Goal: Book appointment/travel/reservation

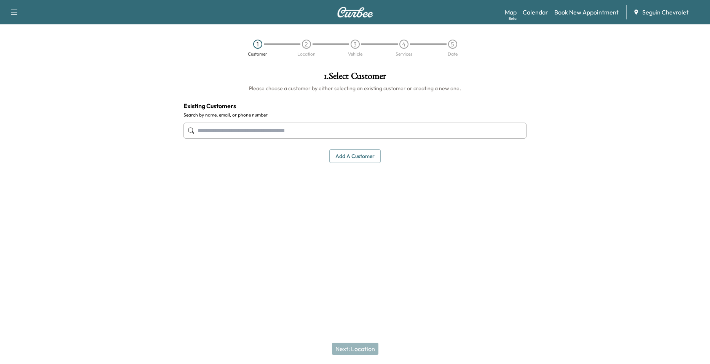
click at [536, 16] on link "Calendar" at bounding box center [535, 12] width 25 height 9
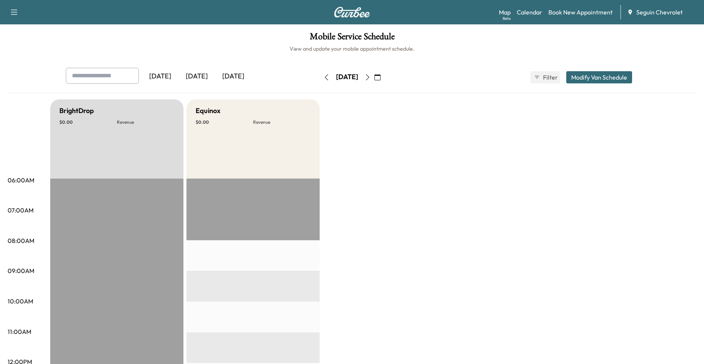
click at [371, 75] on icon "button" at bounding box center [368, 77] width 6 height 6
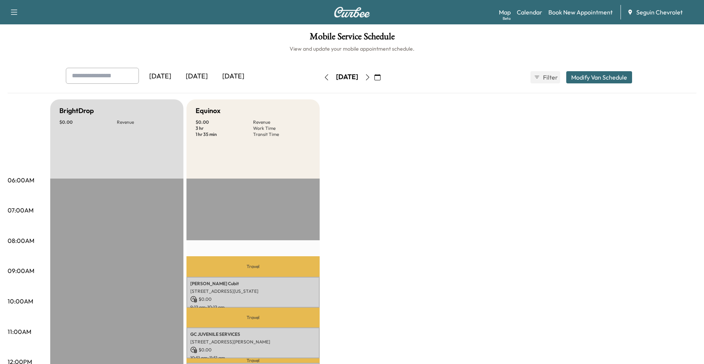
click at [374, 76] on button "button" at bounding box center [367, 77] width 13 height 12
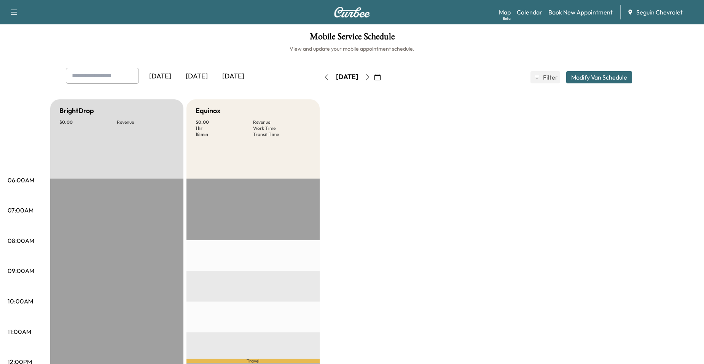
click at [374, 75] on button "button" at bounding box center [367, 77] width 13 height 12
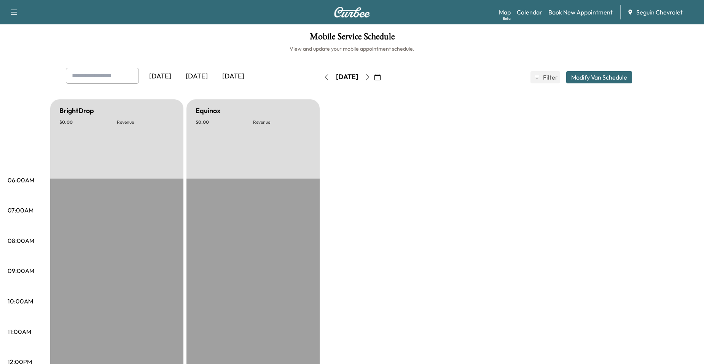
click at [371, 78] on icon "button" at bounding box center [368, 77] width 6 height 6
click at [371, 77] on icon "button" at bounding box center [368, 77] width 6 height 6
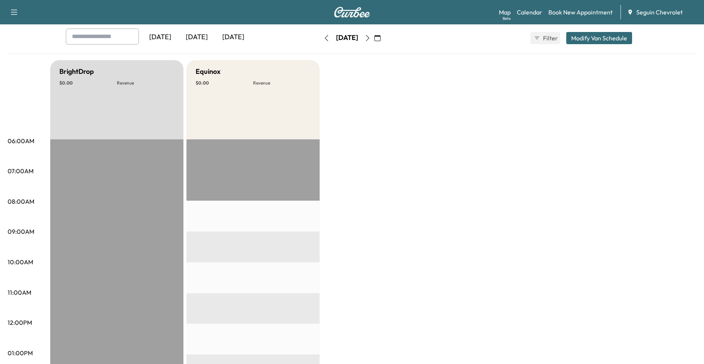
scroll to position [38, 0]
click at [374, 41] on button "button" at bounding box center [367, 39] width 13 height 12
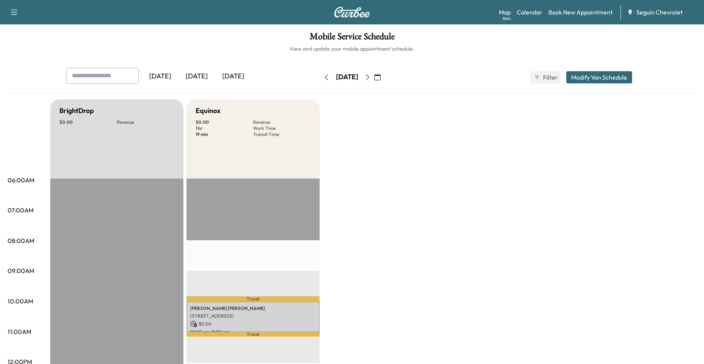
click at [371, 77] on icon "button" at bounding box center [368, 77] width 6 height 6
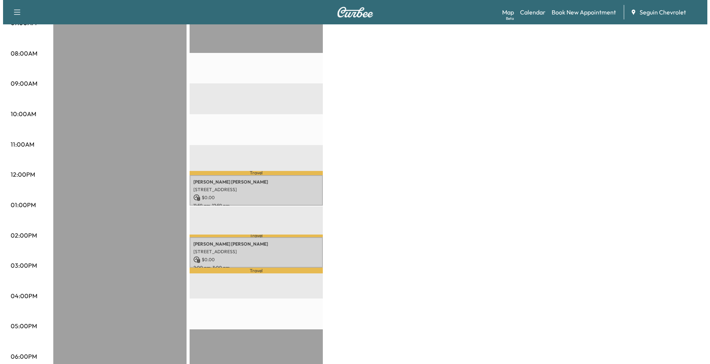
scroll to position [266, 0]
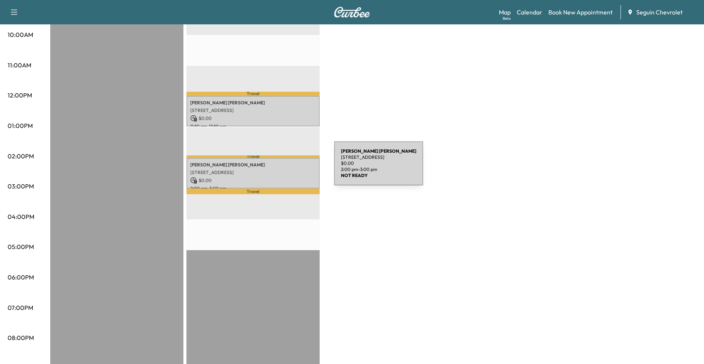
drag, startPoint x: 276, startPoint y: 168, endPoint x: 272, endPoint y: 168, distance: 3.8
click at [272, 169] on p "[STREET_ADDRESS]" at bounding box center [253, 172] width 126 height 6
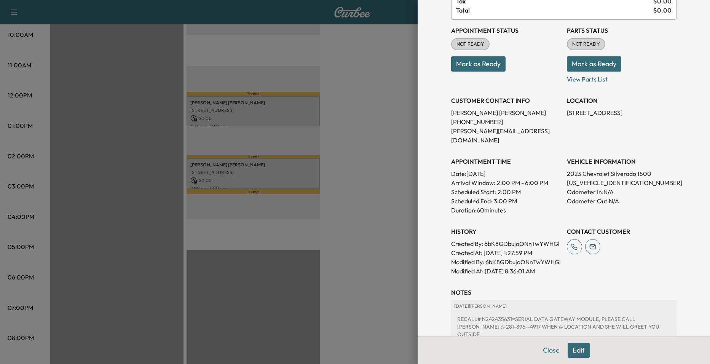
scroll to position [166, 0]
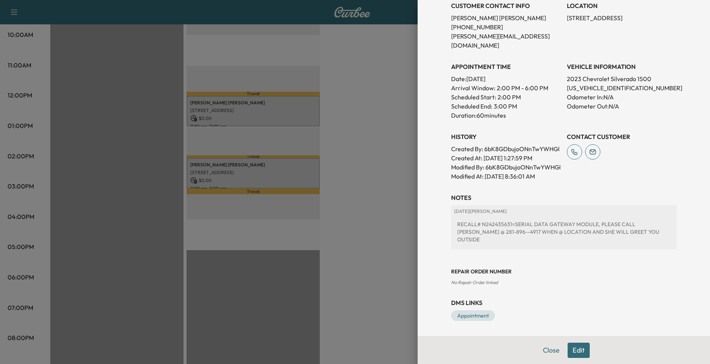
click at [257, 116] on div at bounding box center [355, 182] width 710 height 364
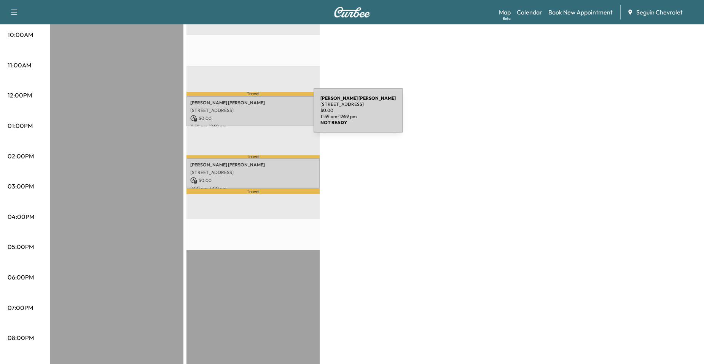
click at [257, 115] on p "$ 0.00" at bounding box center [253, 118] width 126 height 7
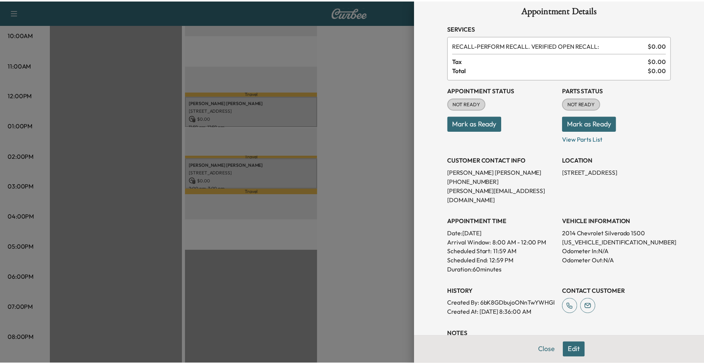
scroll to position [0, 0]
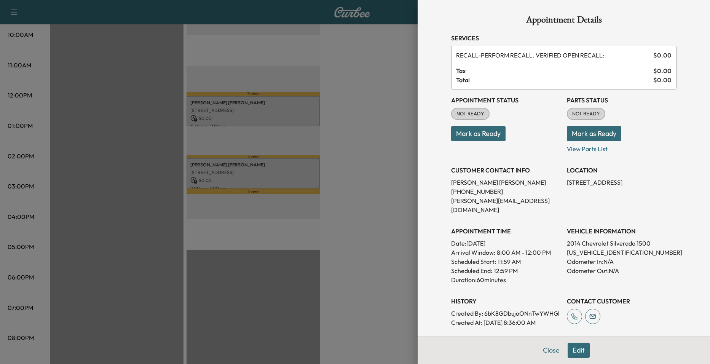
click at [375, 137] on div at bounding box center [355, 182] width 710 height 364
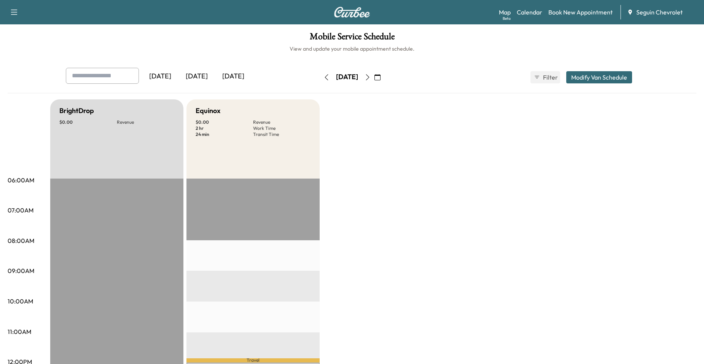
click at [320, 78] on button "button" at bounding box center [326, 77] width 13 height 12
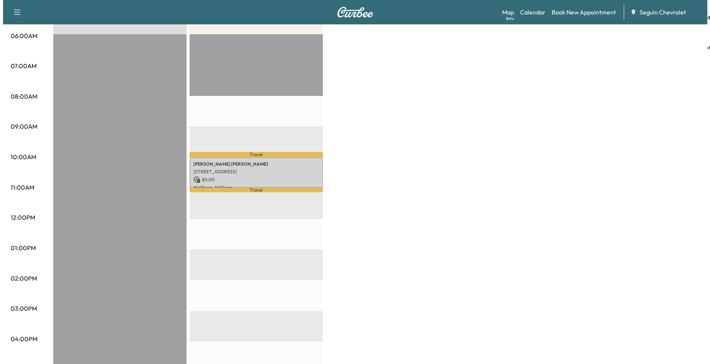
scroll to position [152, 0]
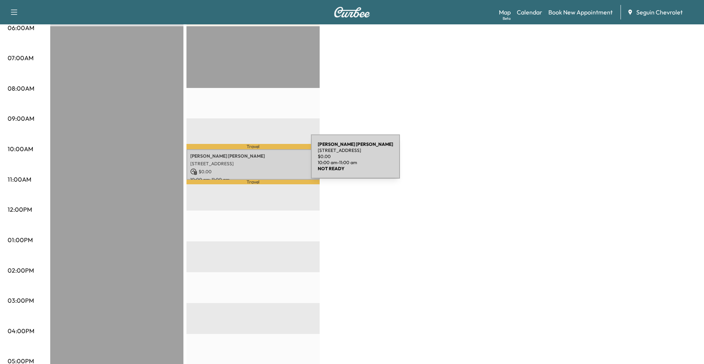
click at [254, 161] on p "[STREET_ADDRESS]" at bounding box center [253, 164] width 126 height 6
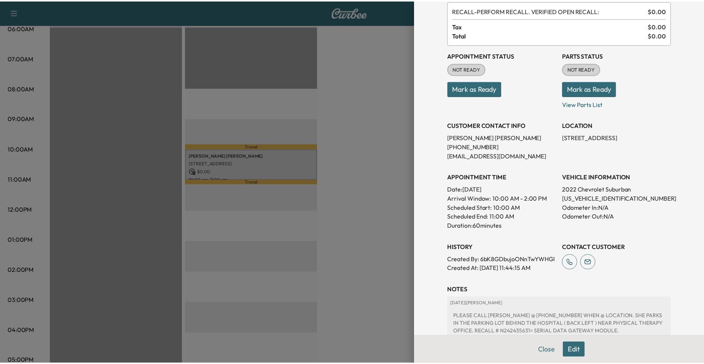
scroll to position [146, 0]
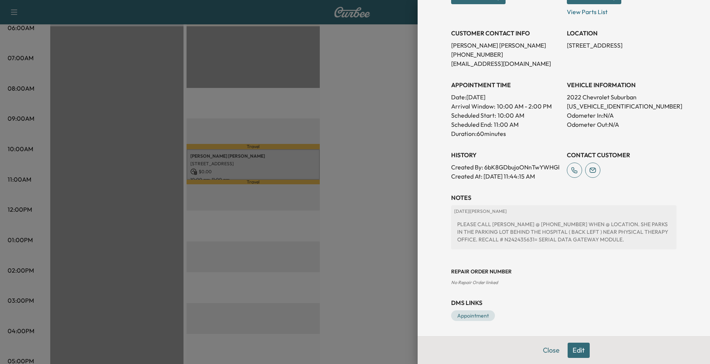
click at [354, 182] on div at bounding box center [355, 182] width 710 height 364
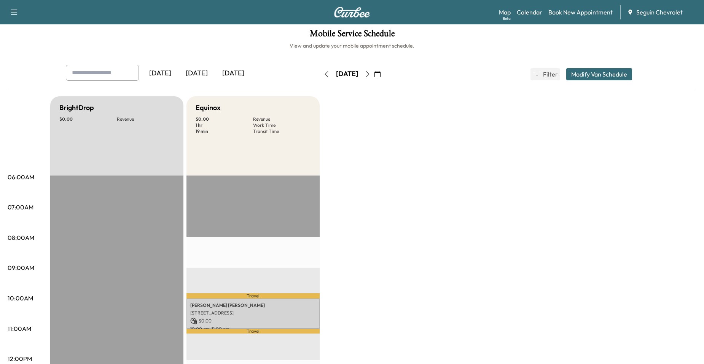
scroll to position [0, 0]
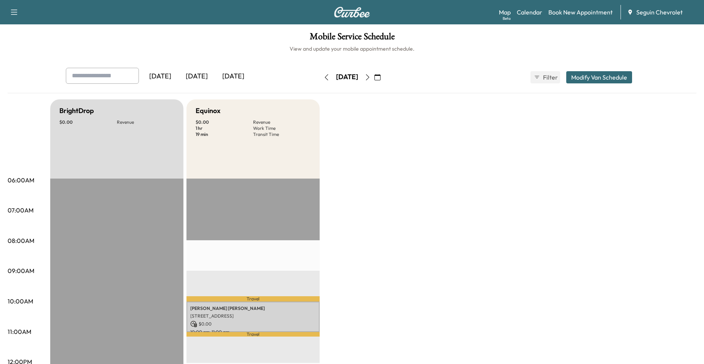
click at [371, 77] on icon "button" at bounding box center [368, 77] width 6 height 6
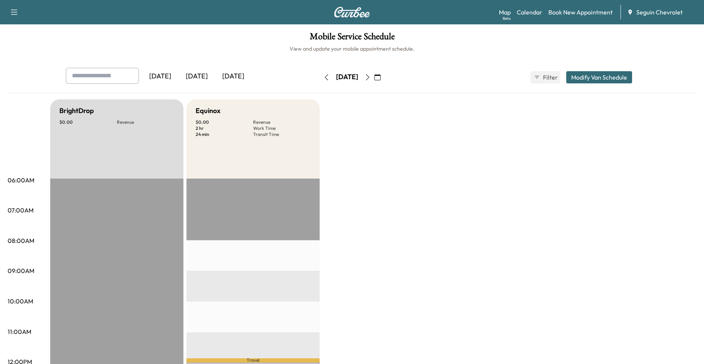
click at [374, 77] on button "button" at bounding box center [367, 77] width 13 height 12
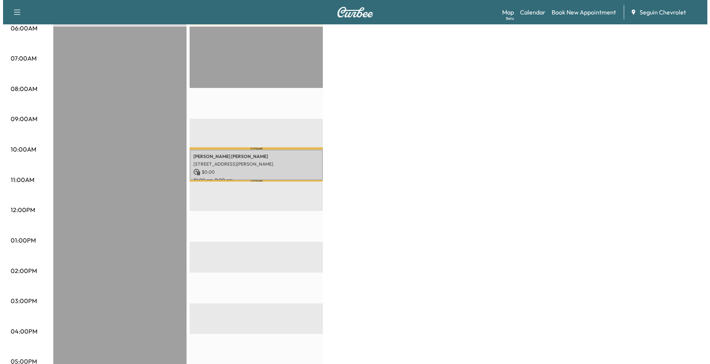
scroll to position [152, 0]
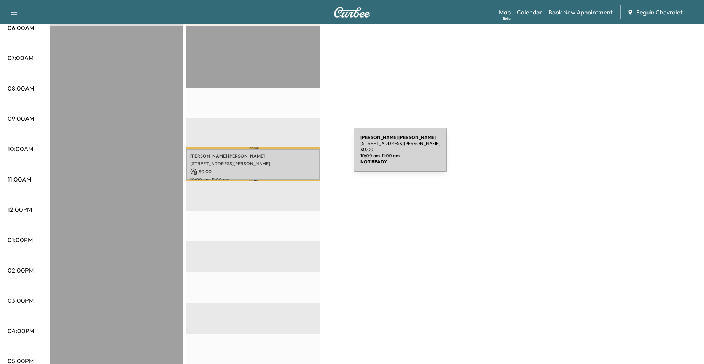
click at [296, 154] on p "[PERSON_NAME]" at bounding box center [253, 156] width 126 height 6
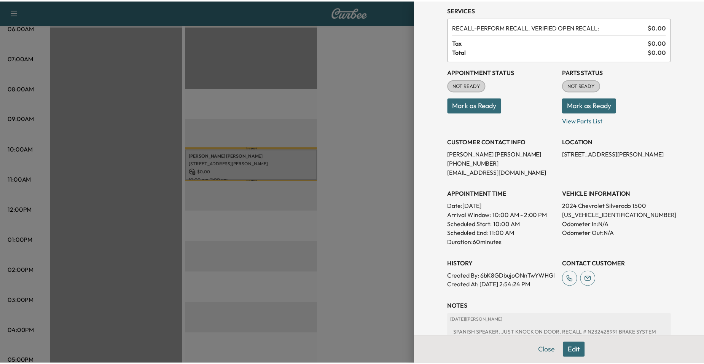
scroll to position [76, 0]
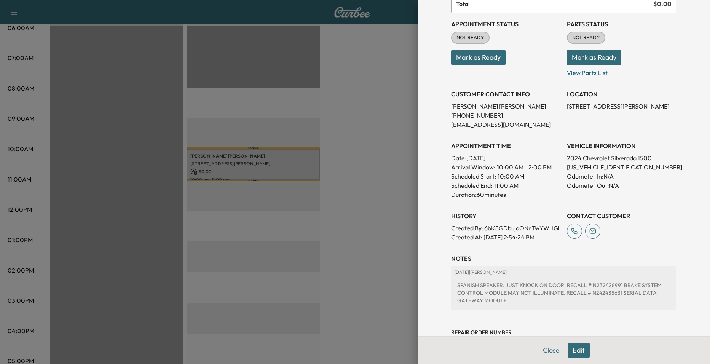
click at [395, 177] on div at bounding box center [355, 182] width 710 height 364
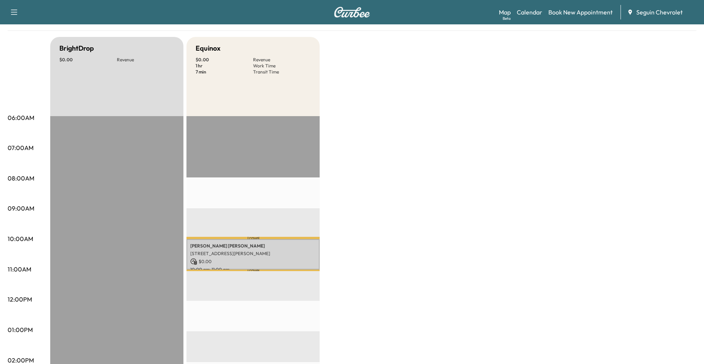
scroll to position [0, 0]
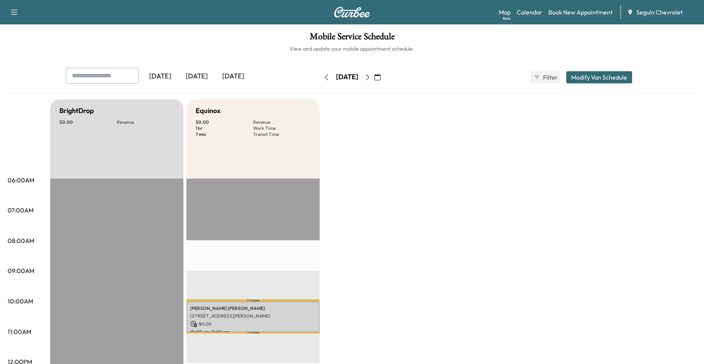
click at [371, 79] on icon "button" at bounding box center [368, 77] width 6 height 6
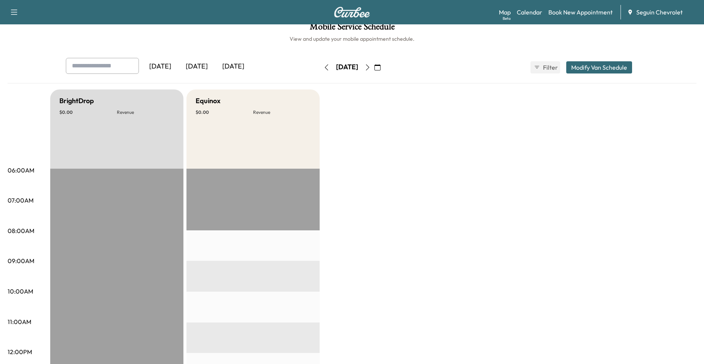
scroll to position [10, 0]
click at [371, 70] on icon "button" at bounding box center [368, 68] width 6 height 6
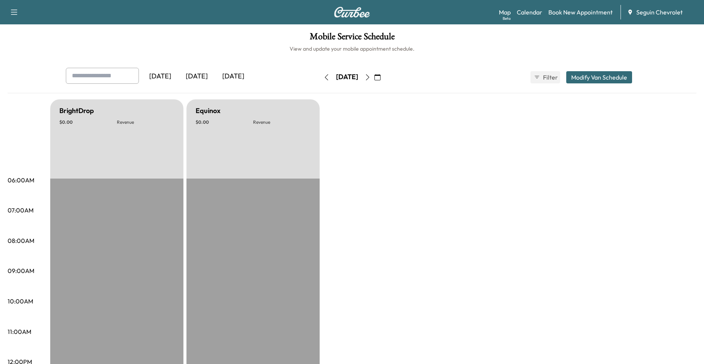
click at [374, 82] on button "button" at bounding box center [367, 77] width 13 height 12
click at [371, 78] on icon "button" at bounding box center [368, 77] width 6 height 6
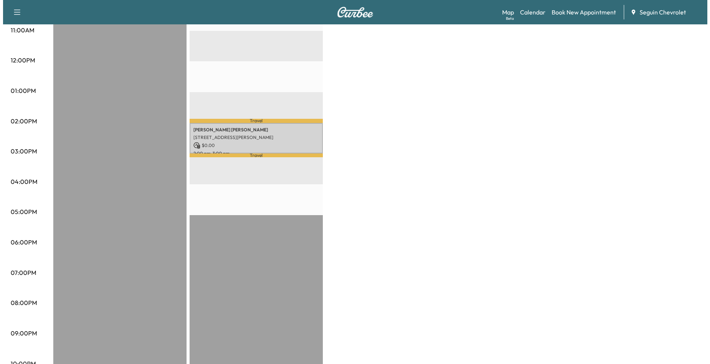
scroll to position [304, 0]
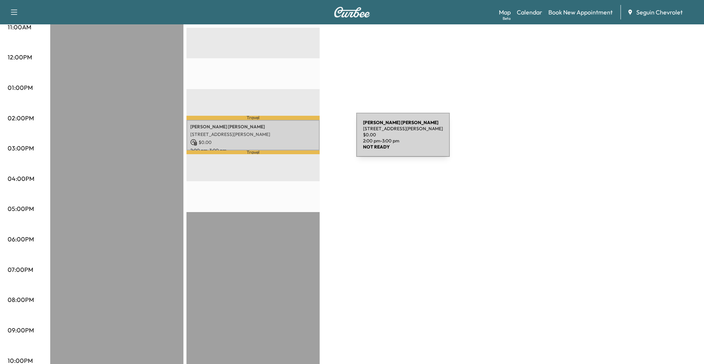
click at [299, 139] on p "$ 0.00" at bounding box center [253, 142] width 126 height 7
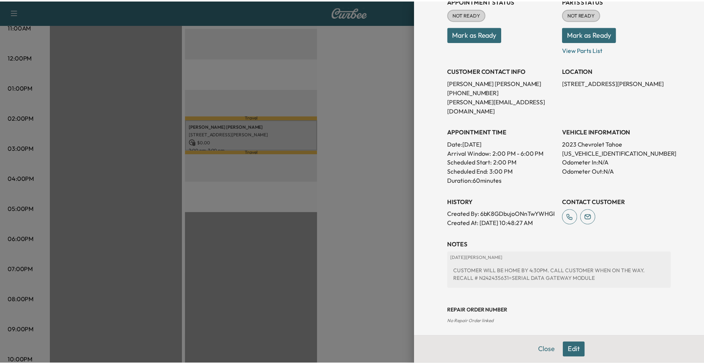
scroll to position [139, 0]
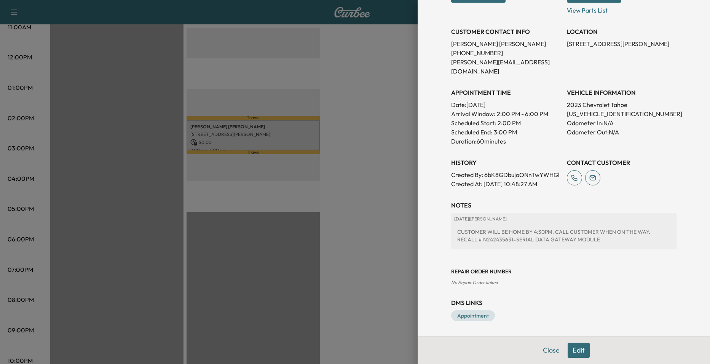
click at [394, 199] on div at bounding box center [355, 182] width 710 height 364
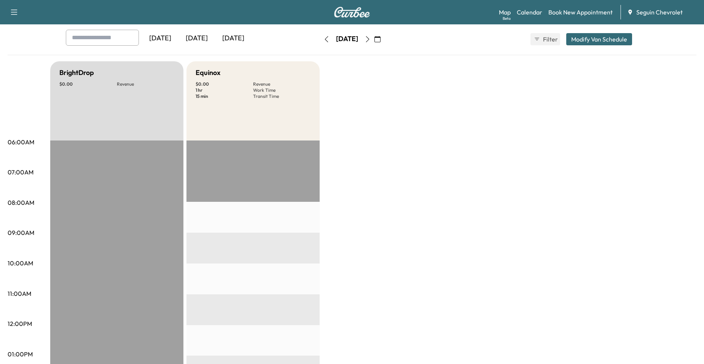
scroll to position [0, 0]
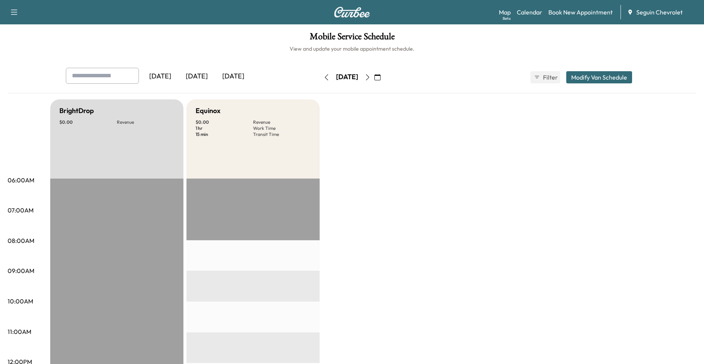
click at [384, 80] on button "button" at bounding box center [377, 77] width 13 height 12
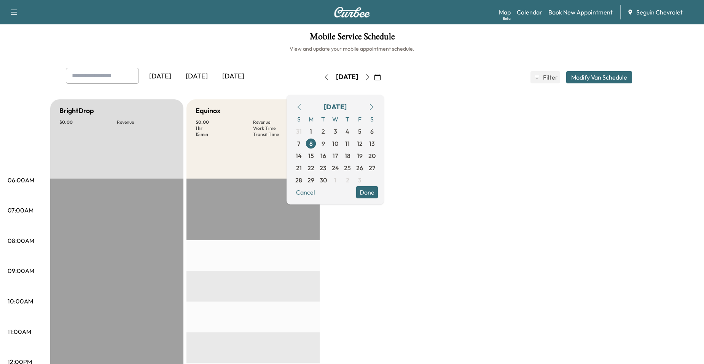
click at [371, 78] on icon "button" at bounding box center [368, 77] width 6 height 6
click at [384, 83] on div "[DATE] September 2025 S M T W T F S 31 1 2 3 4 5 6 7 8 9 10 11 12 13 14 15 16 1…" at bounding box center [352, 77] width 64 height 24
click at [374, 81] on button "button" at bounding box center [367, 77] width 13 height 12
click at [371, 80] on icon "button" at bounding box center [368, 77] width 6 height 6
click at [371, 78] on icon "button" at bounding box center [368, 77] width 6 height 6
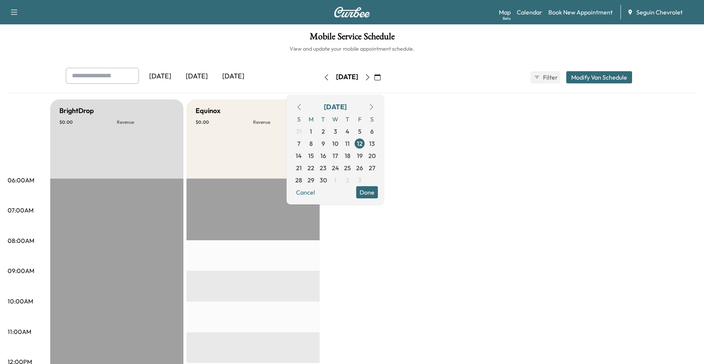
click at [374, 81] on button "button" at bounding box center [367, 77] width 13 height 12
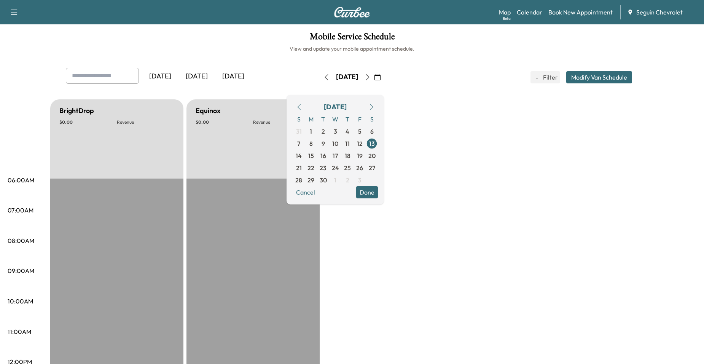
click at [384, 76] on button "button" at bounding box center [377, 77] width 13 height 12
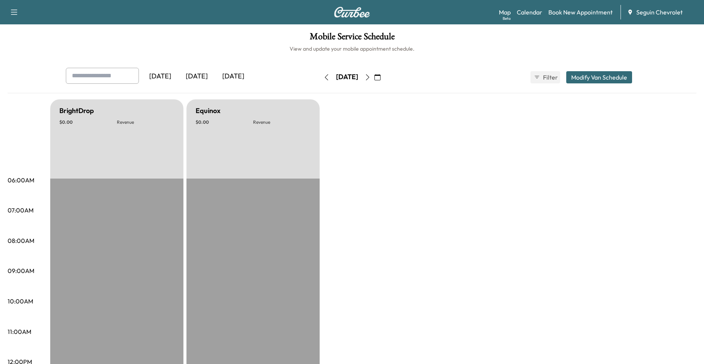
click at [371, 78] on icon "button" at bounding box center [368, 77] width 6 height 6
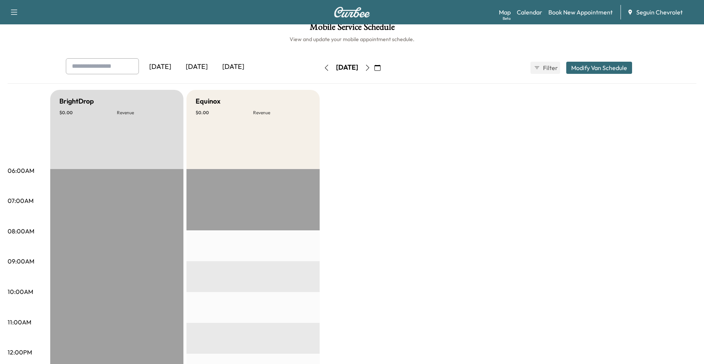
click at [374, 67] on div "[DATE]" at bounding box center [347, 68] width 54 height 12
click at [374, 67] on button "button" at bounding box center [367, 68] width 13 height 12
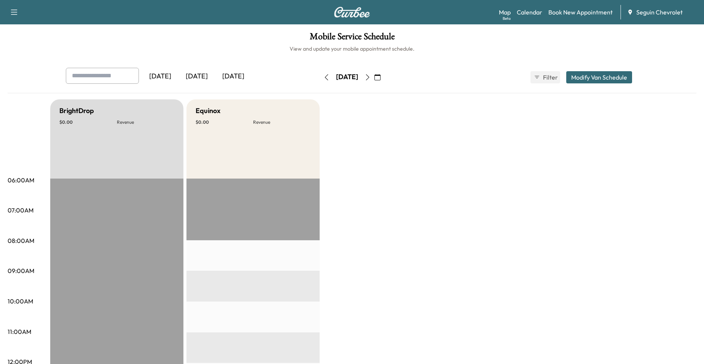
click at [374, 75] on button "button" at bounding box center [367, 77] width 13 height 12
click at [371, 77] on icon "button" at bounding box center [368, 77] width 6 height 6
click at [370, 80] on icon "button" at bounding box center [367, 77] width 3 height 6
click at [374, 81] on button "button" at bounding box center [367, 77] width 13 height 12
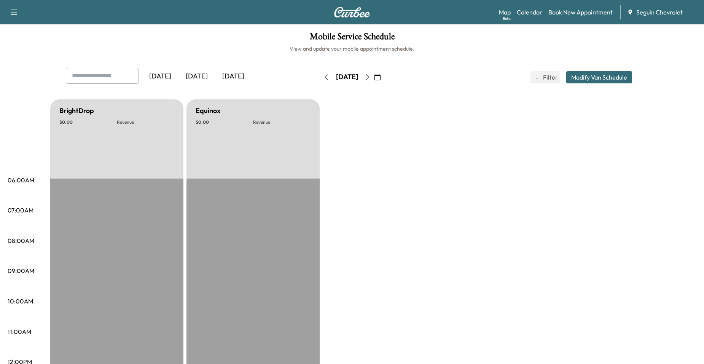
click at [384, 85] on div "[DATE] September 2025 S M T W T F S 31 1 2 3 4 5 6 7 8 9 10 11 12 13 14 15 16 1…" at bounding box center [352, 77] width 64 height 24
click at [374, 83] on button "button" at bounding box center [367, 77] width 13 height 12
click at [384, 84] on div "[DATE] September 2025 S M T W T F S 31 1 2 3 4 5 6 7 8 9 10 11 12 13 14 15 16 1…" at bounding box center [352, 77] width 64 height 24
click at [374, 83] on button "button" at bounding box center [367, 77] width 13 height 12
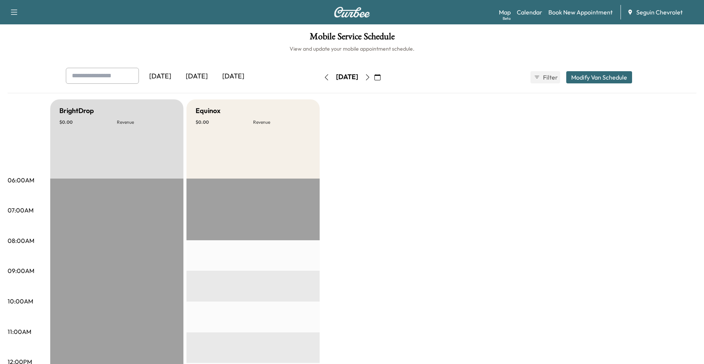
click at [374, 82] on button "button" at bounding box center [367, 77] width 13 height 12
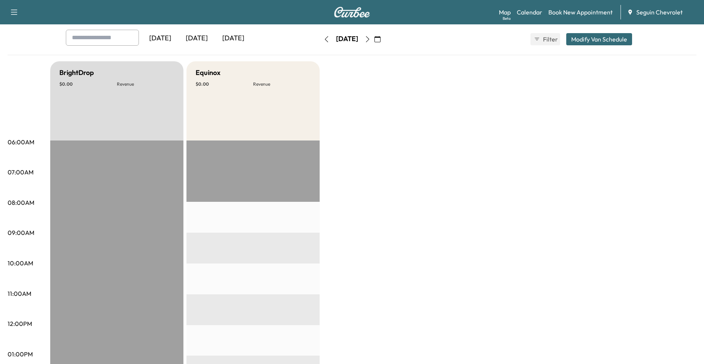
click at [374, 44] on button "button" at bounding box center [367, 39] width 13 height 12
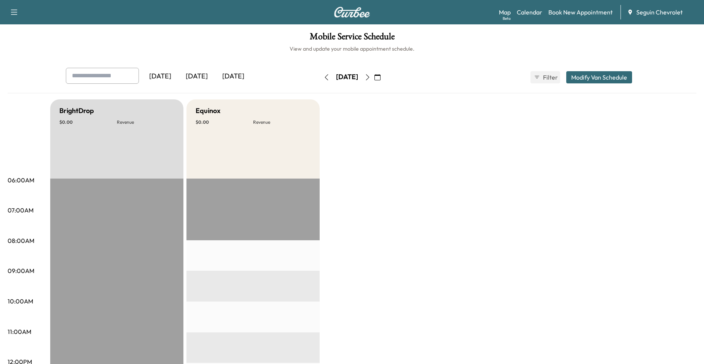
click at [374, 78] on button "button" at bounding box center [367, 77] width 13 height 12
click at [374, 83] on button "button" at bounding box center [367, 77] width 13 height 12
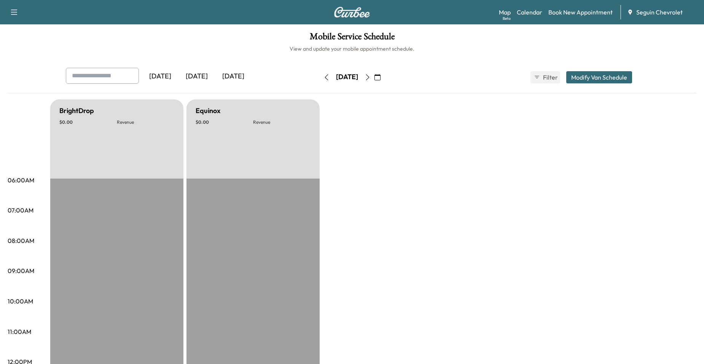
click at [371, 74] on icon "button" at bounding box center [368, 77] width 6 height 6
click at [371, 75] on icon "button" at bounding box center [368, 77] width 6 height 6
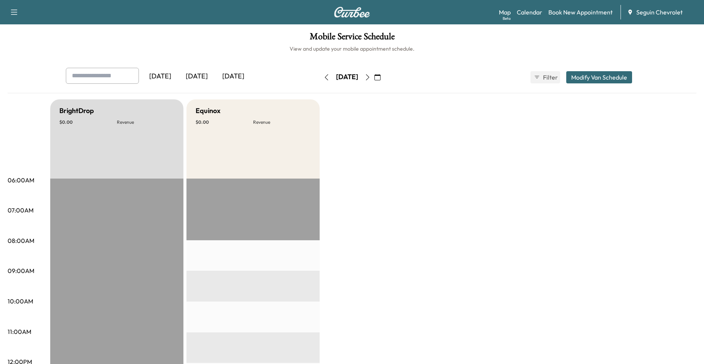
click at [409, 76] on div "[DATE] [DATE] [DATE] [DATE] September 2025 S M T W T F S 31 1 2 3 4 5 6 7 8 9 1…" at bounding box center [352, 77] width 585 height 19
click at [384, 77] on button "button" at bounding box center [377, 77] width 13 height 12
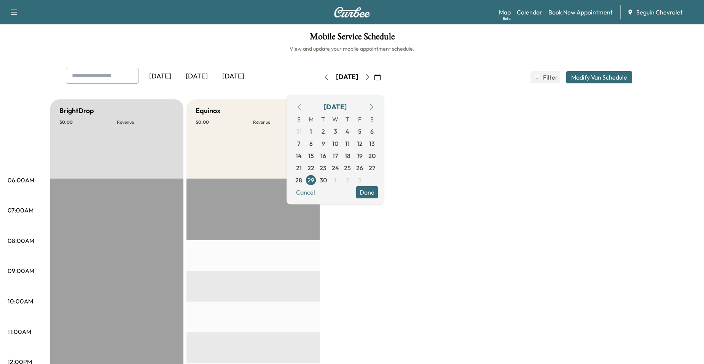
click at [302, 107] on icon "button" at bounding box center [299, 107] width 6 height 6
click at [351, 183] on span "28" at bounding box center [347, 179] width 7 height 9
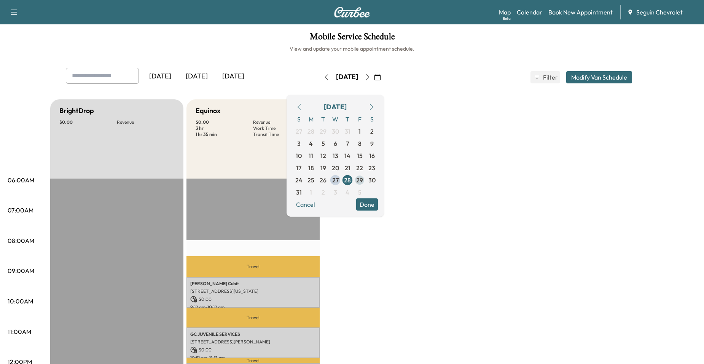
click at [363, 180] on span "29" at bounding box center [359, 179] width 7 height 9
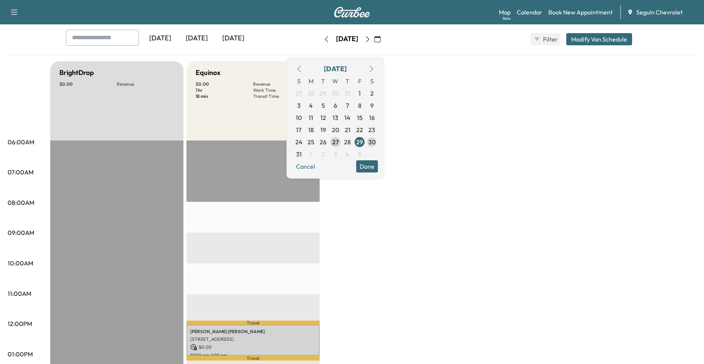
click at [376, 144] on span "30" at bounding box center [371, 141] width 7 height 9
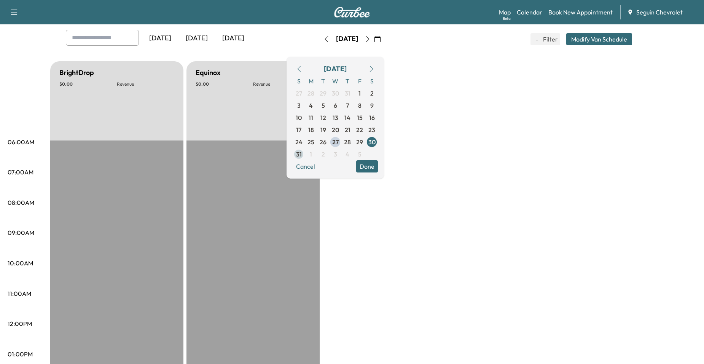
click at [305, 154] on span "31" at bounding box center [299, 154] width 12 height 12
click at [317, 154] on span "1" at bounding box center [311, 154] width 12 height 12
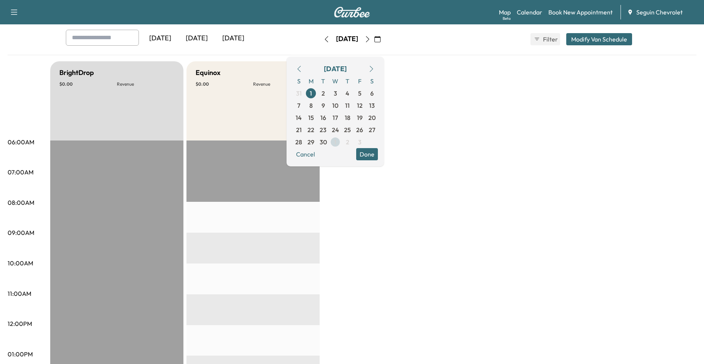
click at [341, 142] on span "1" at bounding box center [335, 142] width 12 height 12
click at [349, 96] on span "2" at bounding box center [347, 93] width 3 height 9
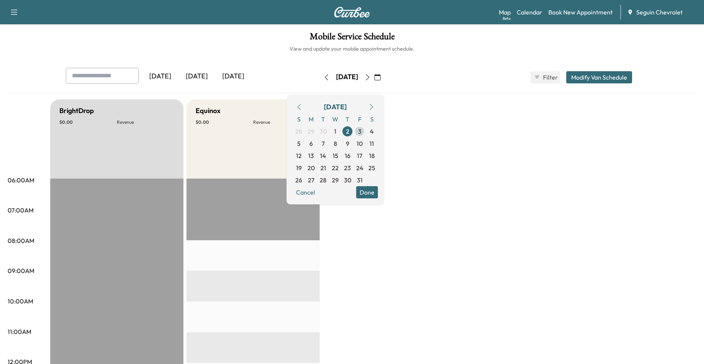
click at [362, 130] on span "3" at bounding box center [359, 131] width 3 height 9
click at [335, 105] on div "[DATE]" at bounding box center [335, 107] width 23 height 11
click at [381, 77] on icon "button" at bounding box center [377, 77] width 6 height 6
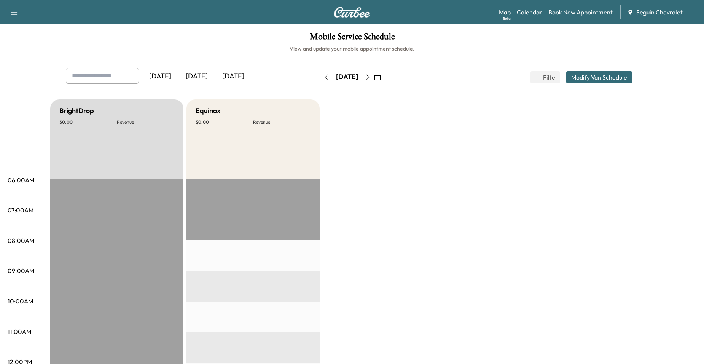
click at [381, 78] on icon "button" at bounding box center [377, 77] width 6 height 6
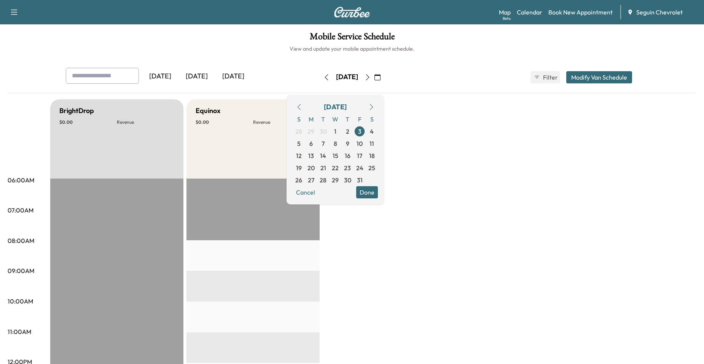
click at [302, 105] on icon "button" at bounding box center [299, 107] width 6 height 6
click at [349, 134] on span "4" at bounding box center [348, 131] width 4 height 9
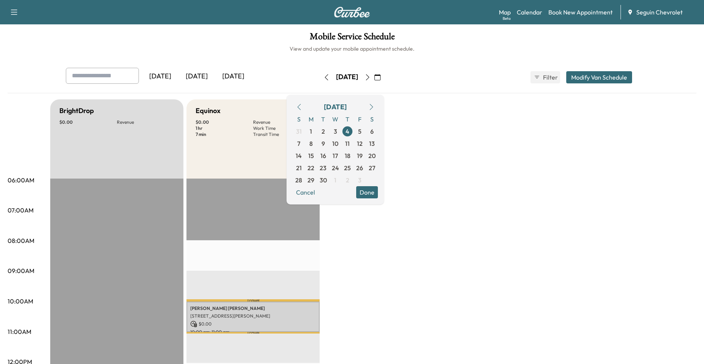
click at [302, 109] on icon "button" at bounding box center [299, 107] width 6 height 6
click at [351, 181] on span "28" at bounding box center [347, 179] width 7 height 9
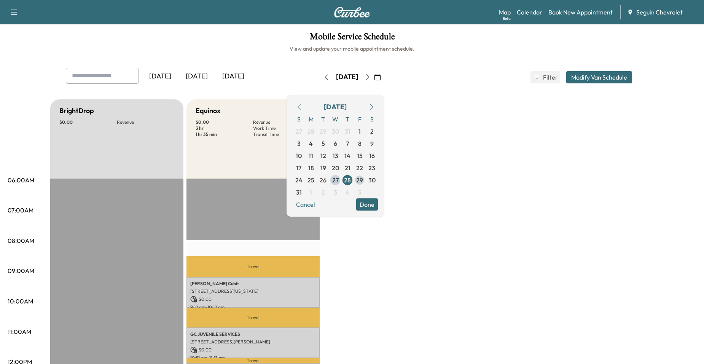
click at [363, 180] on span "29" at bounding box center [359, 179] width 7 height 9
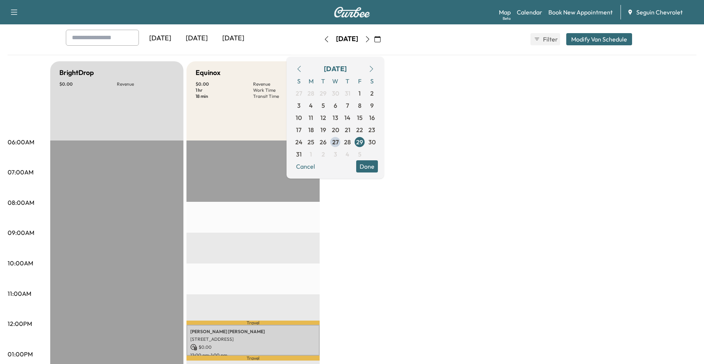
click at [374, 67] on icon "button" at bounding box center [371, 69] width 6 height 6
click at [317, 96] on span "1" at bounding box center [311, 93] width 12 height 12
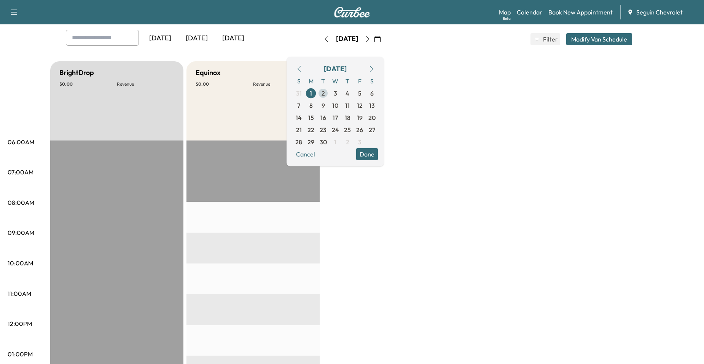
click at [329, 94] on span "2" at bounding box center [323, 93] width 12 height 12
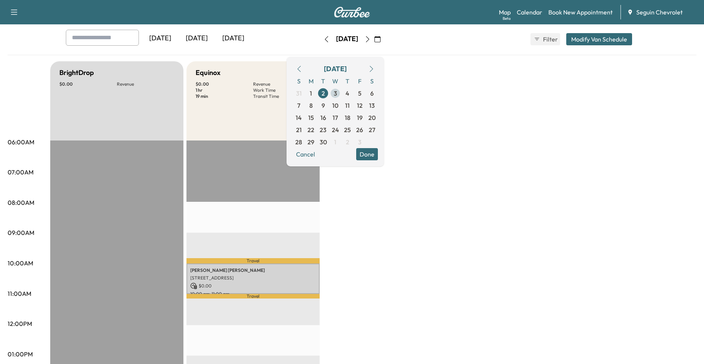
click at [337, 94] on span "3" at bounding box center [335, 93] width 3 height 9
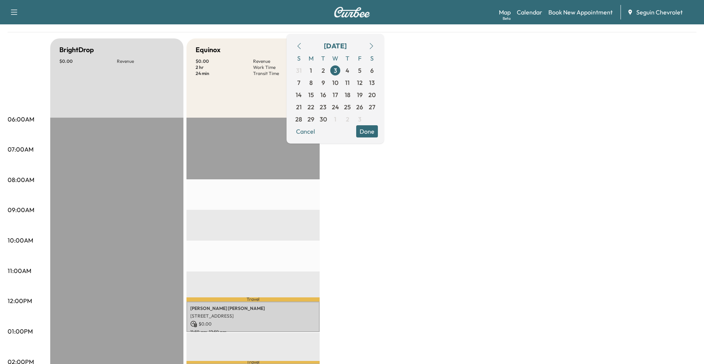
scroll to position [38, 0]
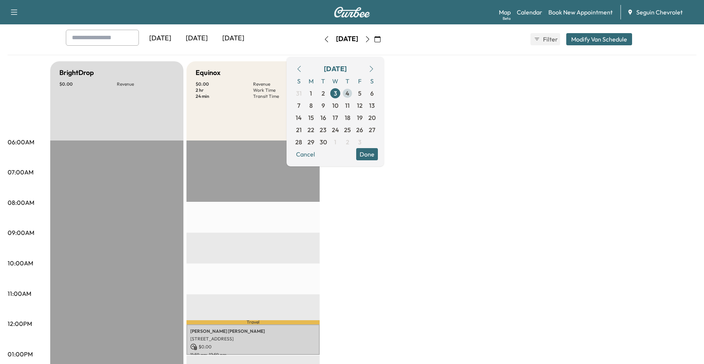
click at [349, 93] on span "4" at bounding box center [348, 93] width 4 height 9
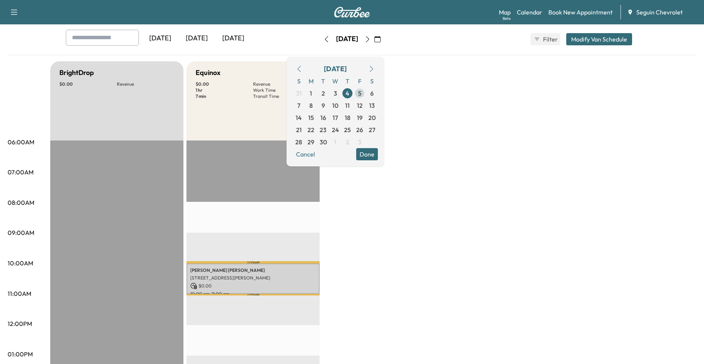
click at [366, 95] on span "5" at bounding box center [360, 93] width 12 height 12
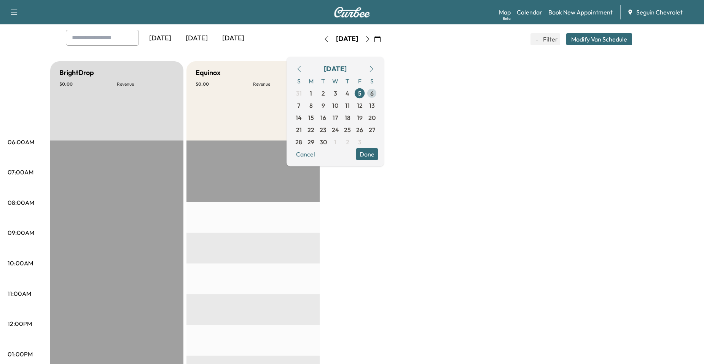
click at [378, 95] on span "6" at bounding box center [372, 93] width 12 height 12
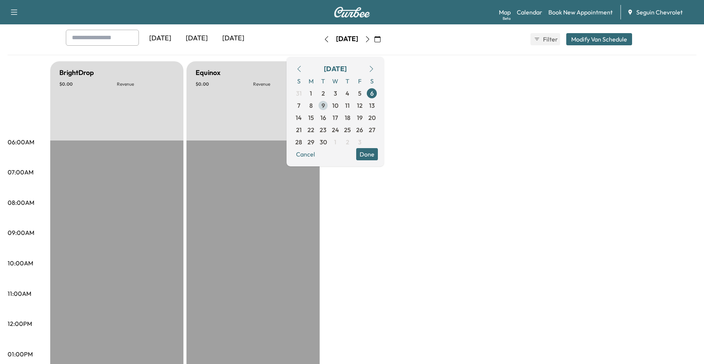
click at [329, 107] on span "9" at bounding box center [323, 105] width 12 height 12
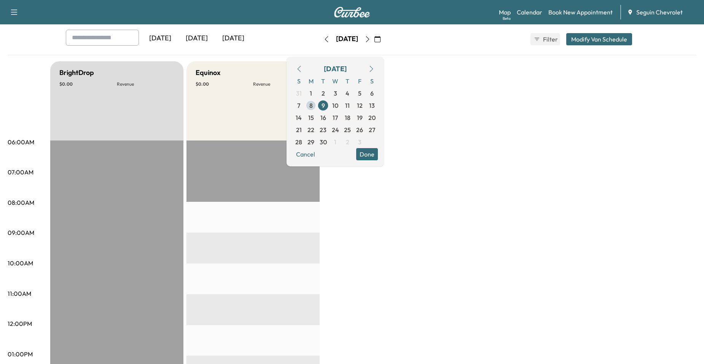
click at [317, 107] on span "8" at bounding box center [311, 105] width 12 height 12
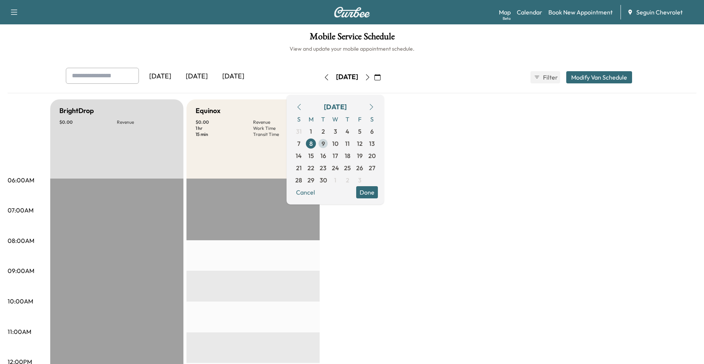
click at [325, 139] on span "9" at bounding box center [323, 143] width 3 height 9
click at [338, 143] on span "10" at bounding box center [335, 143] width 6 height 9
click at [350, 147] on span "11" at bounding box center [347, 143] width 5 height 9
click at [363, 144] on span "12" at bounding box center [360, 143] width 6 height 9
click at [319, 195] on button "Cancel" at bounding box center [306, 192] width 26 height 12
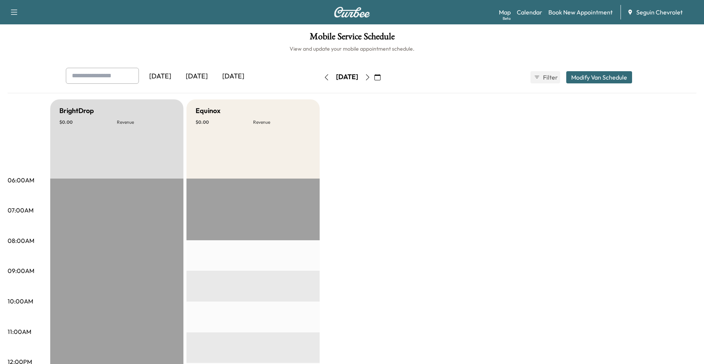
click at [320, 80] on div "[DATE]" at bounding box center [347, 77] width 54 height 12
click at [325, 78] on icon "button" at bounding box center [326, 77] width 3 height 6
click at [381, 77] on icon "button" at bounding box center [377, 77] width 6 height 6
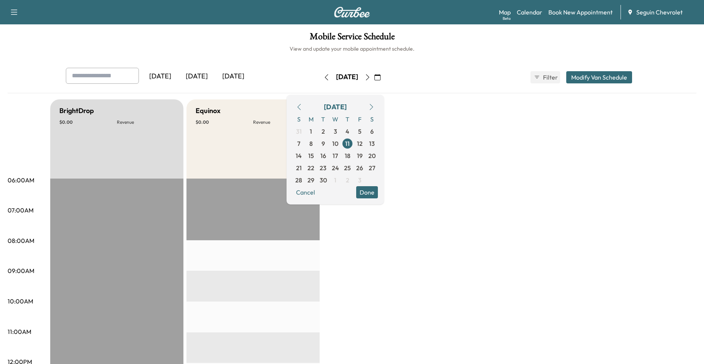
drag, startPoint x: 357, startPoint y: 110, endPoint x: 352, endPoint y: 109, distance: 4.6
click at [347, 110] on div "[DATE]" at bounding box center [335, 107] width 23 height 11
click at [306, 107] on button "button" at bounding box center [299, 107] width 13 height 12
click at [302, 107] on icon "button" at bounding box center [299, 107] width 6 height 6
click at [351, 181] on span "28" at bounding box center [347, 179] width 7 height 9
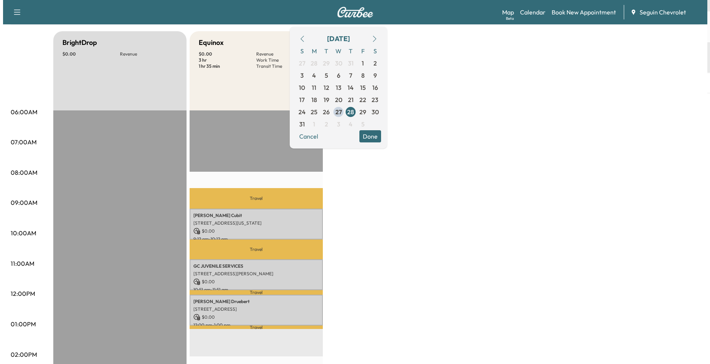
scroll to position [190, 0]
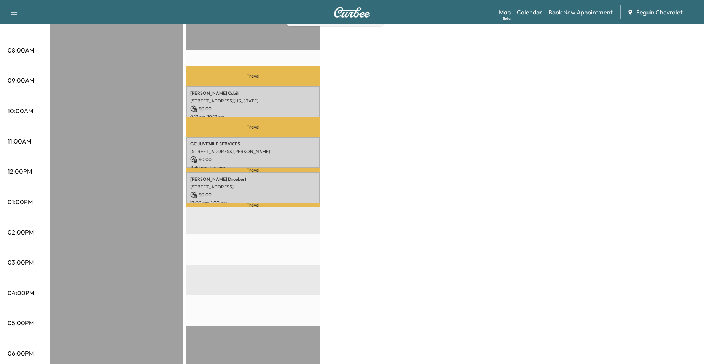
click at [240, 67] on p "Travel" at bounding box center [252, 76] width 133 height 21
click at [232, 80] on p "Travel" at bounding box center [252, 76] width 133 height 21
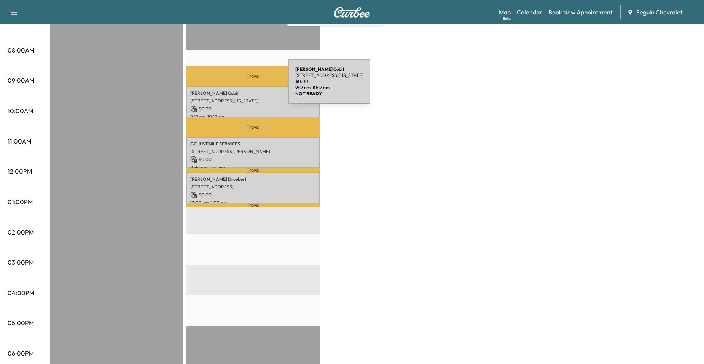
click at [228, 95] on p "[PERSON_NAME]" at bounding box center [253, 93] width 126 height 6
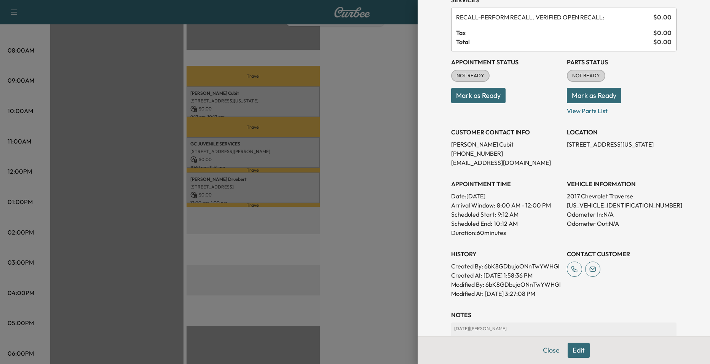
scroll to position [0, 0]
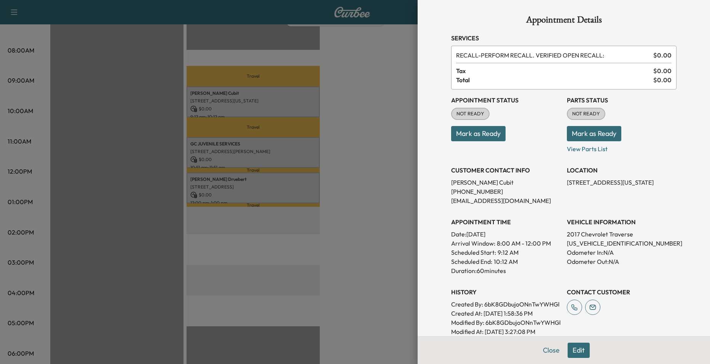
click at [387, 179] on div at bounding box center [355, 182] width 710 height 364
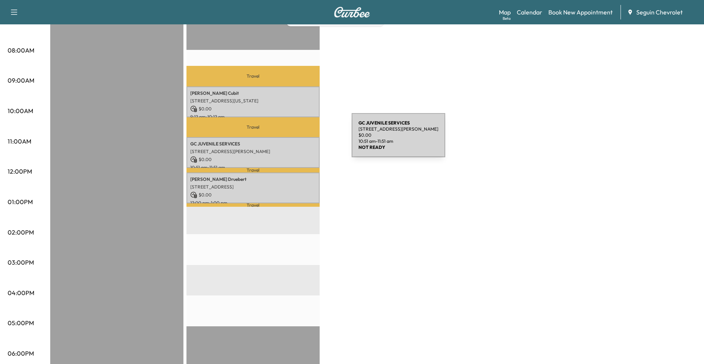
click at [290, 141] on p "GC JUVENILE SERVICES" at bounding box center [253, 144] width 126 height 6
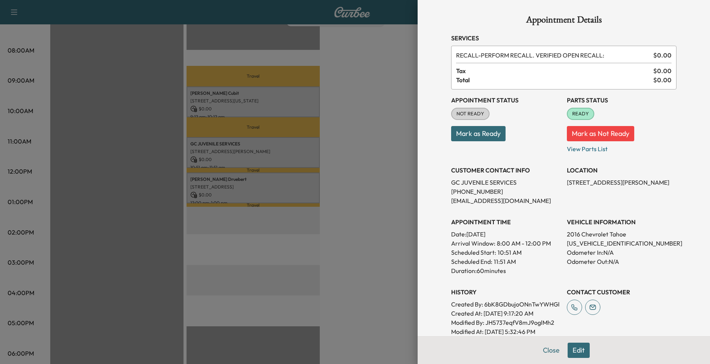
scroll to position [187, 0]
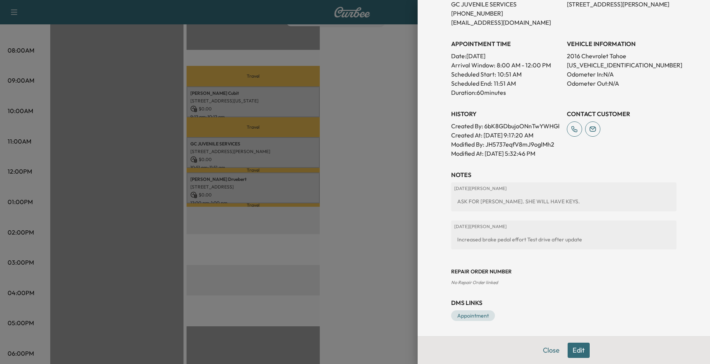
click at [376, 203] on div at bounding box center [355, 182] width 710 height 364
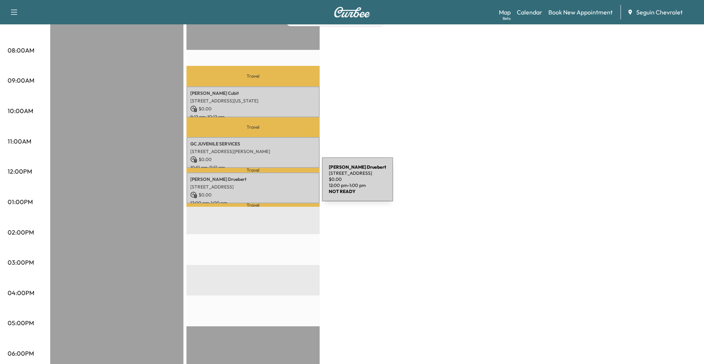
click at [265, 184] on p "[STREET_ADDRESS]" at bounding box center [253, 187] width 126 height 6
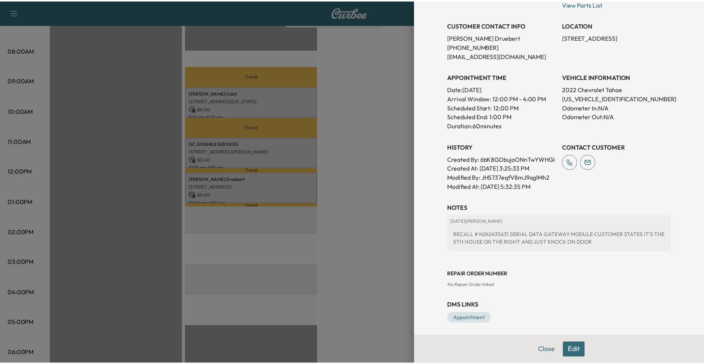
scroll to position [157, 0]
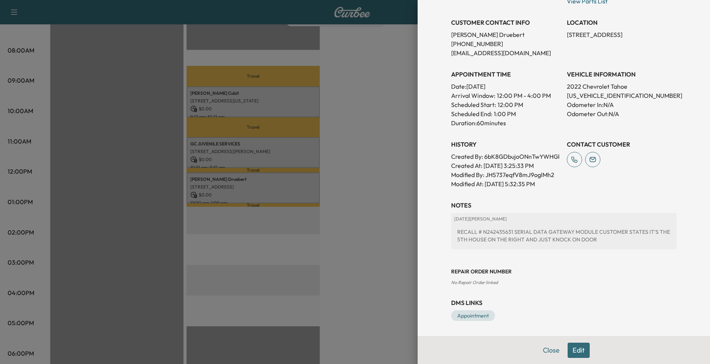
click at [399, 206] on div at bounding box center [355, 182] width 710 height 364
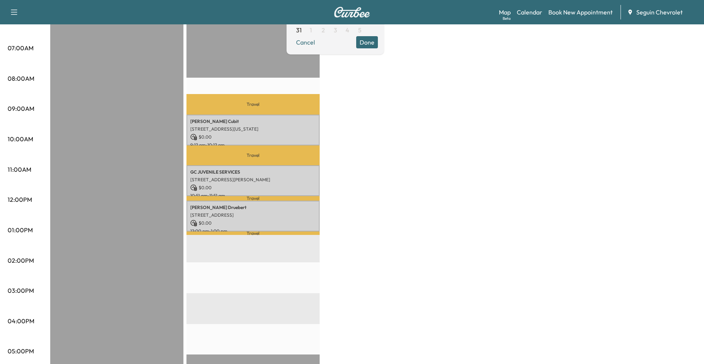
scroll to position [38, 0]
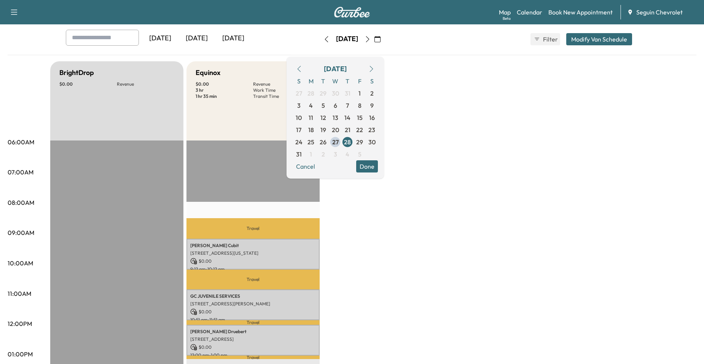
click at [373, 212] on div "BrightDrop $ 0.00 Revenue EST Start Equinox $ 0.00 Revenue 3 hr Work Time 1 hr …" at bounding box center [373, 346] width 646 height 571
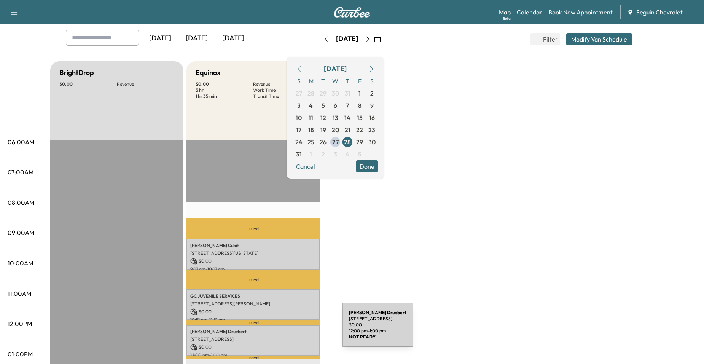
click at [285, 330] on p "[PERSON_NAME]" at bounding box center [253, 331] width 126 height 6
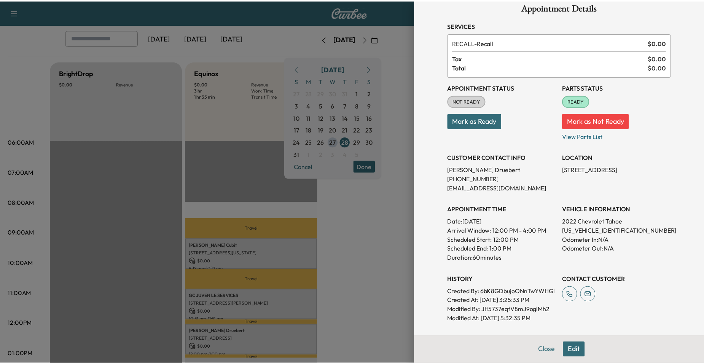
scroll to position [0, 0]
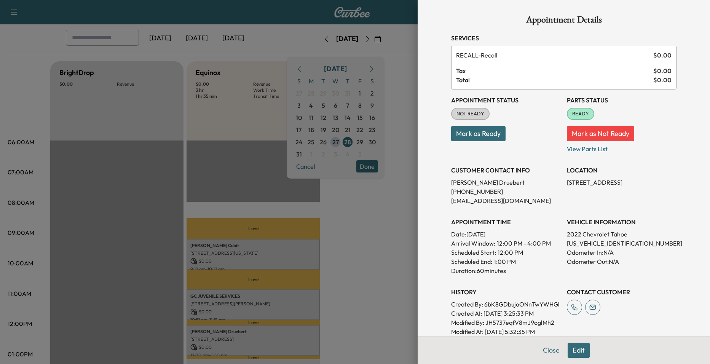
click at [418, 246] on div "Appointment Details Services RECALL - Recall $ 0.00 Tax $ 0.00 Total $ 0.00 App…" at bounding box center [564, 182] width 292 height 364
click at [395, 198] on div at bounding box center [355, 182] width 710 height 364
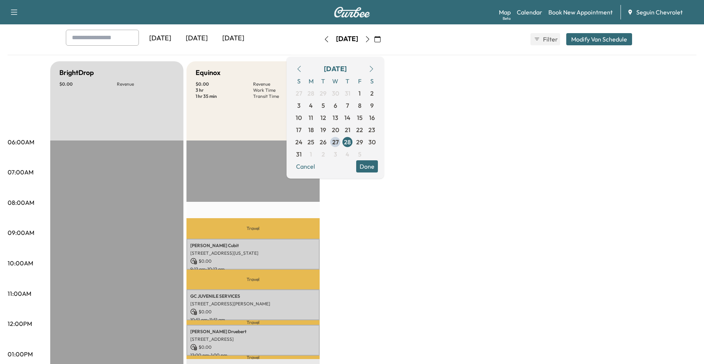
click at [374, 68] on icon "button" at bounding box center [371, 69] width 6 height 6
click at [306, 64] on button "button" at bounding box center [299, 69] width 13 height 12
click at [449, 114] on div "BrightDrop $ 0.00 Revenue EST Start Equinox $ 0.00 Revenue 3 hr Work Time 1 hr …" at bounding box center [373, 346] width 646 height 571
click at [371, 39] on icon "button" at bounding box center [368, 39] width 6 height 6
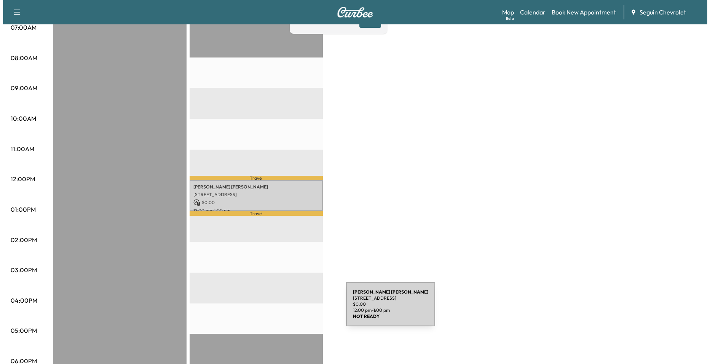
scroll to position [190, 0]
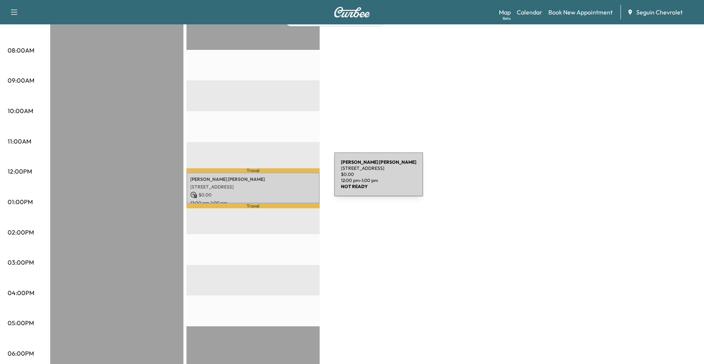
click at [275, 176] on p "[PERSON_NAME]" at bounding box center [253, 179] width 126 height 6
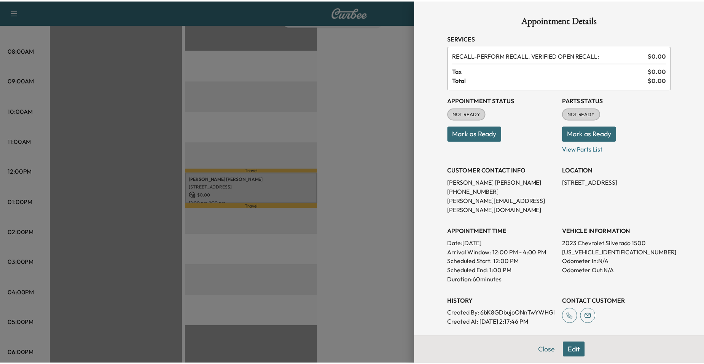
scroll to position [146, 0]
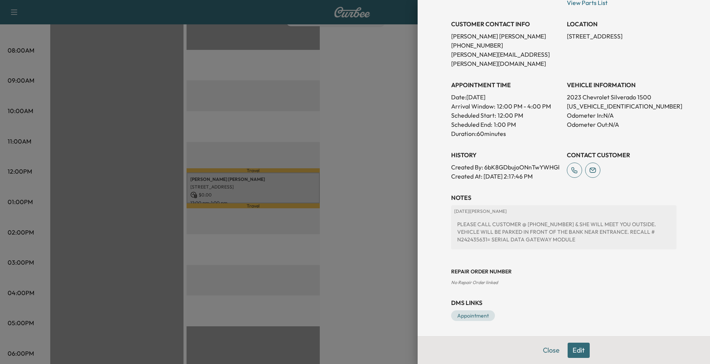
click at [386, 237] on div at bounding box center [355, 182] width 710 height 364
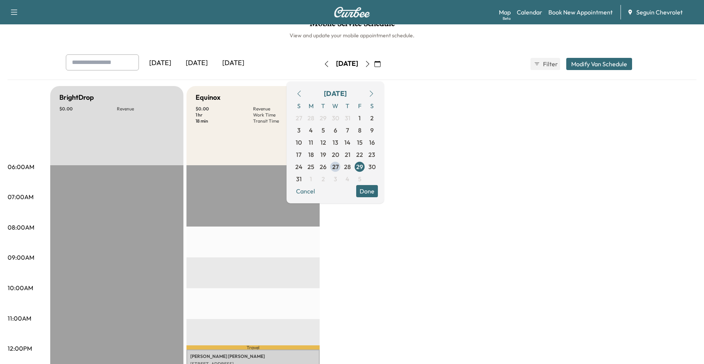
scroll to position [0, 0]
